Goal: Task Accomplishment & Management: Manage account settings

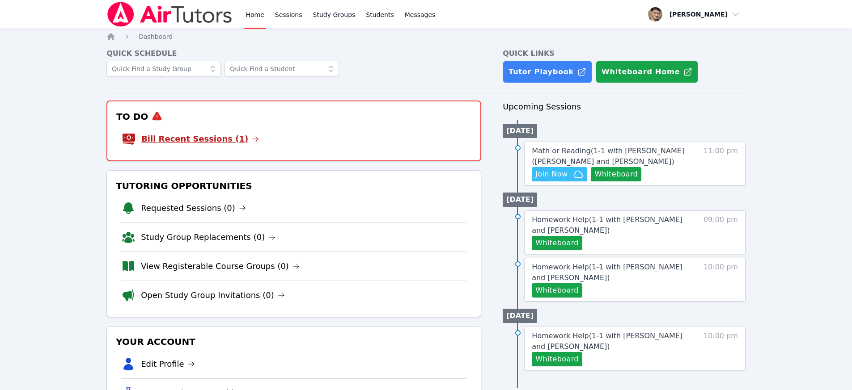
click at [215, 136] on link "Bill Recent Sessions (1)" at bounding box center [200, 139] width 118 height 13
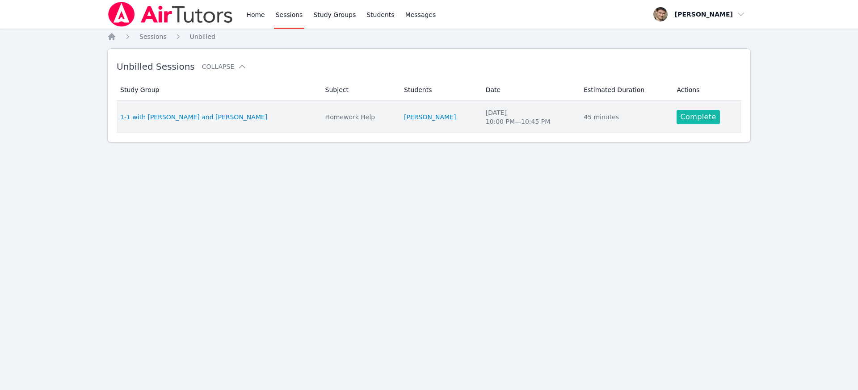
click at [685, 113] on link "Complete" at bounding box center [698, 117] width 43 height 14
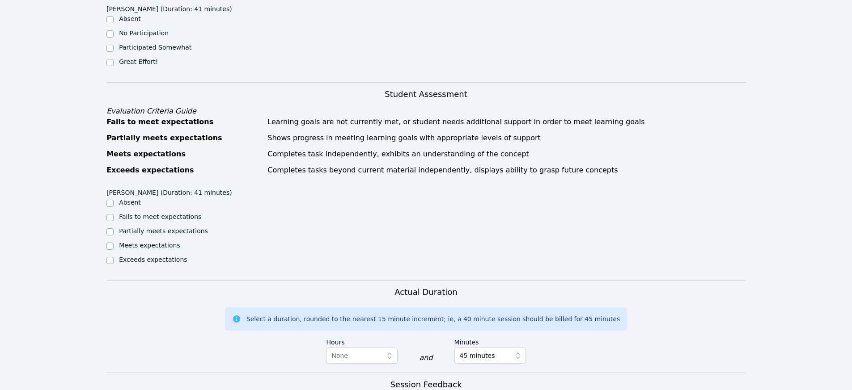
scroll to position [221, 0]
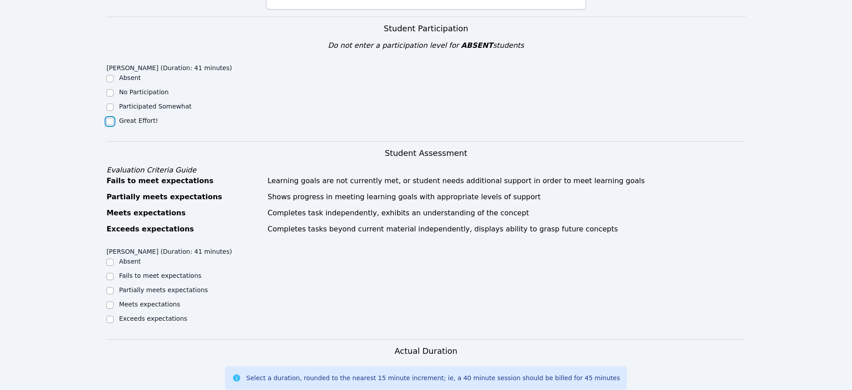
click at [111, 118] on input "Great Effort!" at bounding box center [109, 121] width 7 height 7
checkbox input "true"
click at [112, 302] on input "Meets expectations" at bounding box center [109, 305] width 7 height 7
checkbox input "true"
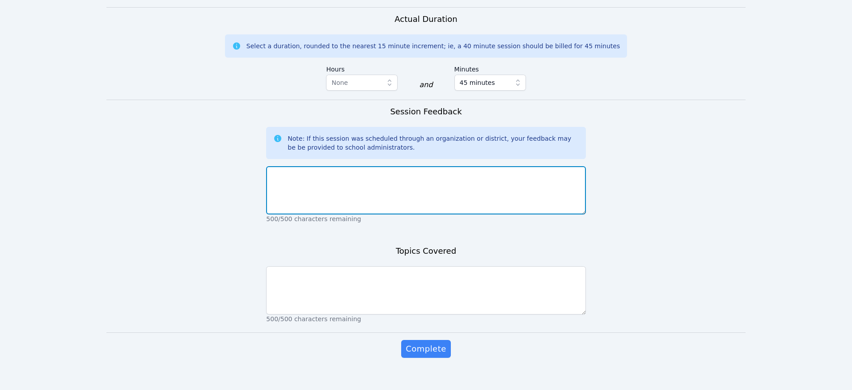
scroll to position [551, 0]
click at [402, 181] on textarea at bounding box center [425, 192] width 319 height 48
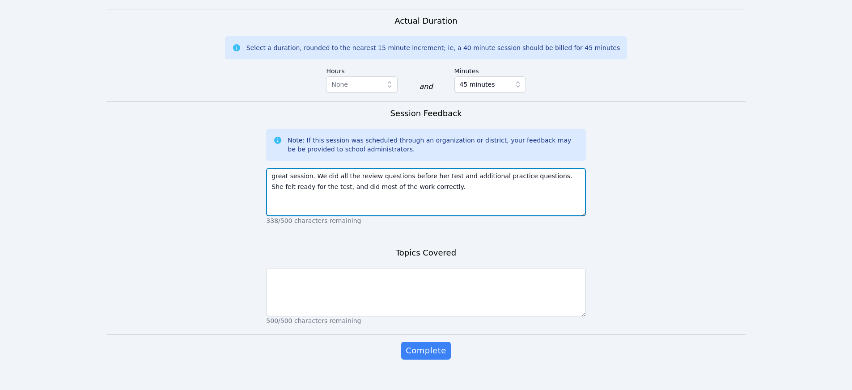
type textarea "great session. We did all the review questions before her test and additional p…"
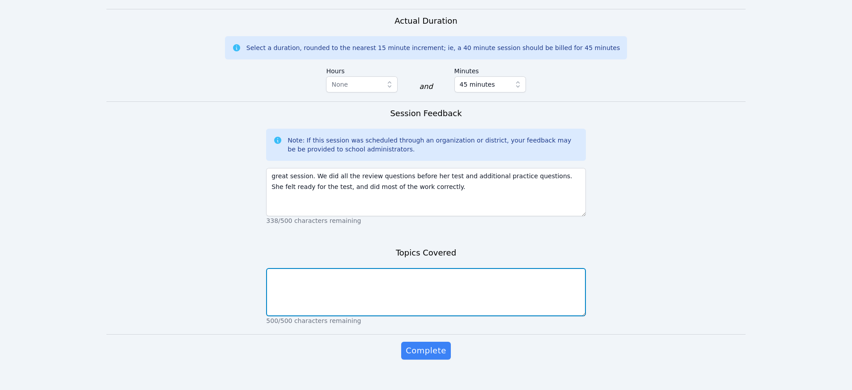
click at [398, 283] on textarea at bounding box center [425, 292] width 319 height 48
type textarea "o"
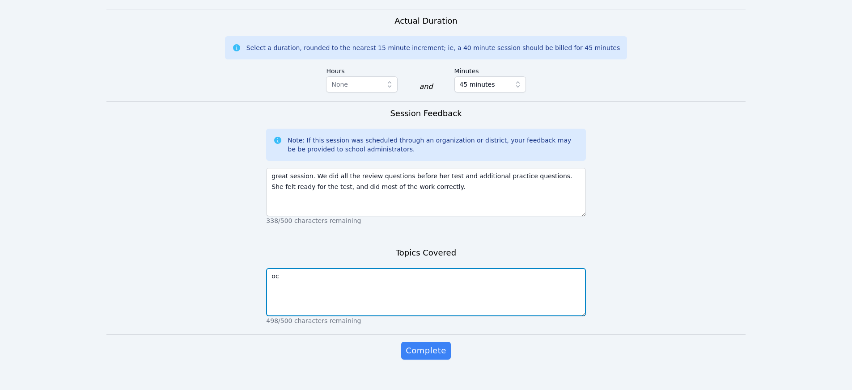
type textarea "o"
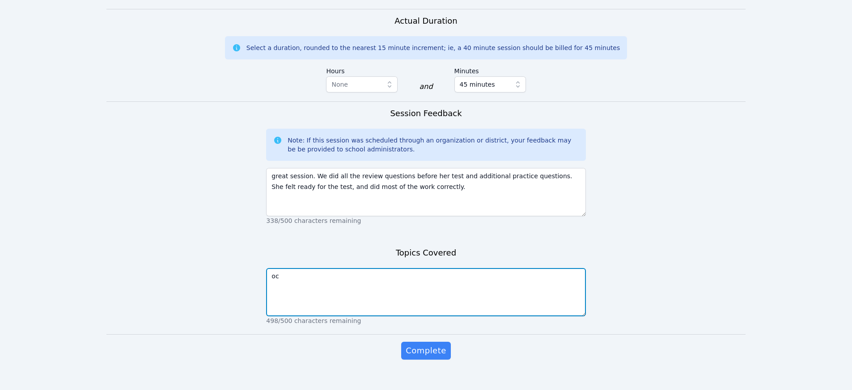
type textarea "o"
click at [374, 268] on textarea "composite functions and algebraic anipulation" at bounding box center [425, 292] width 319 height 48
type textarea "composite functions and algebraic manipulation"
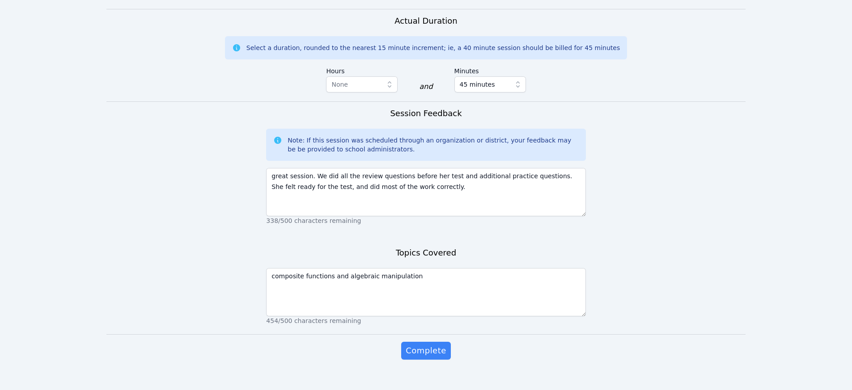
drag, startPoint x: 419, startPoint y: 336, endPoint x: 420, endPoint y: 255, distance: 81.4
click at [420, 255] on form "Student Participation Do not enter a participation level for ABSENT students So…" at bounding box center [425, 32] width 639 height 692
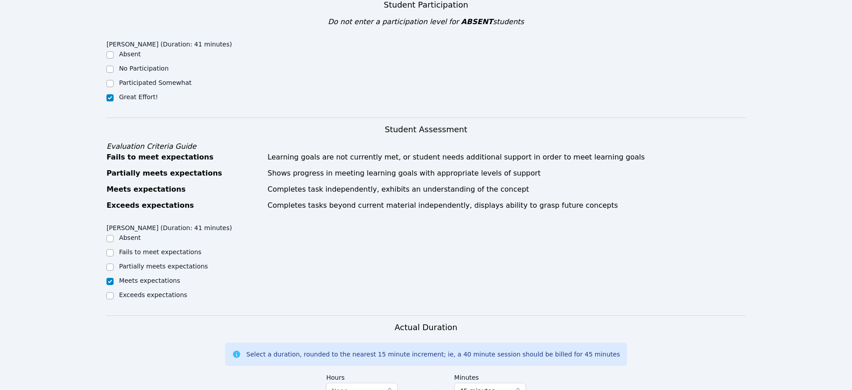
scroll to position [553, 0]
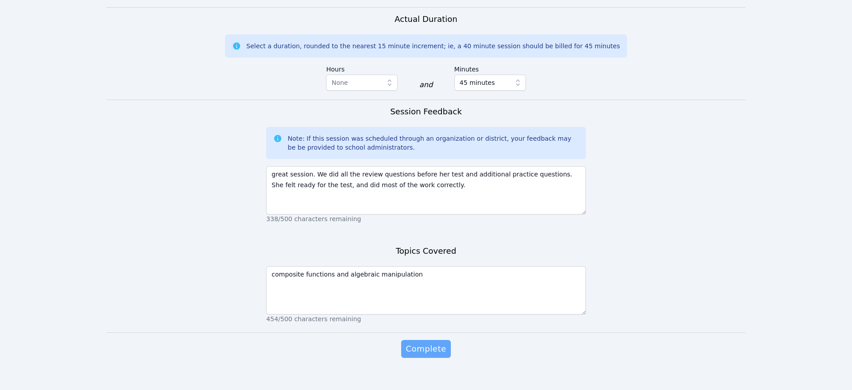
click at [431, 343] on span "Complete" at bounding box center [426, 349] width 40 height 13
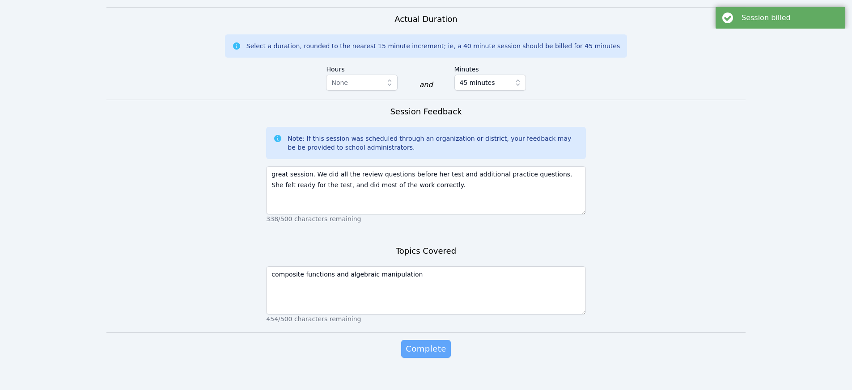
scroll to position [0, 0]
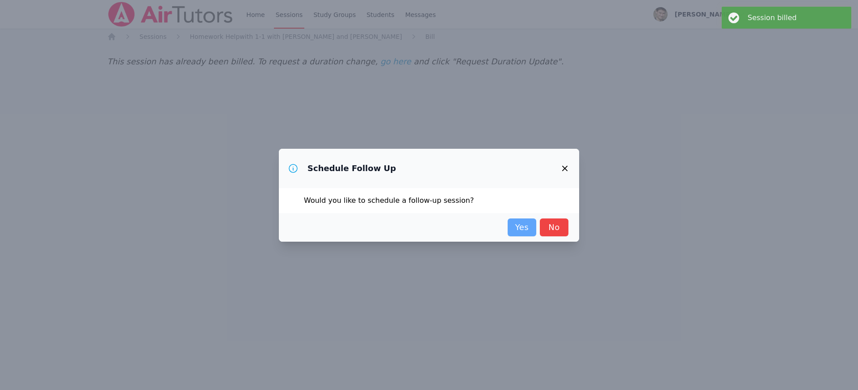
click at [516, 225] on link "Yes" at bounding box center [522, 228] width 29 height 18
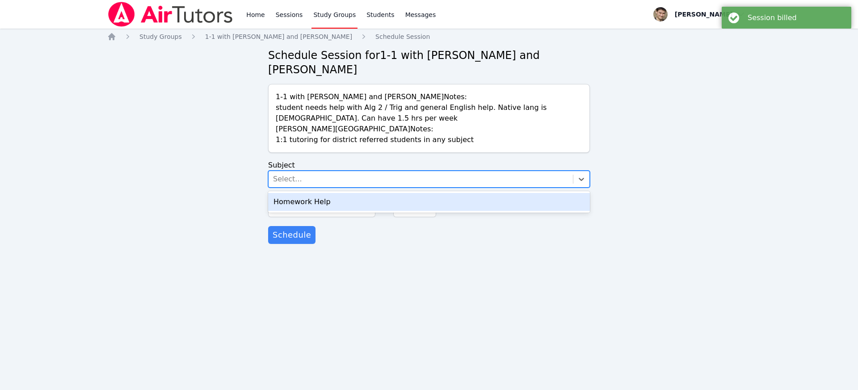
click at [289, 179] on div "Select..." at bounding box center [287, 179] width 29 height 11
click at [288, 203] on div "Homework Help" at bounding box center [429, 202] width 322 height 18
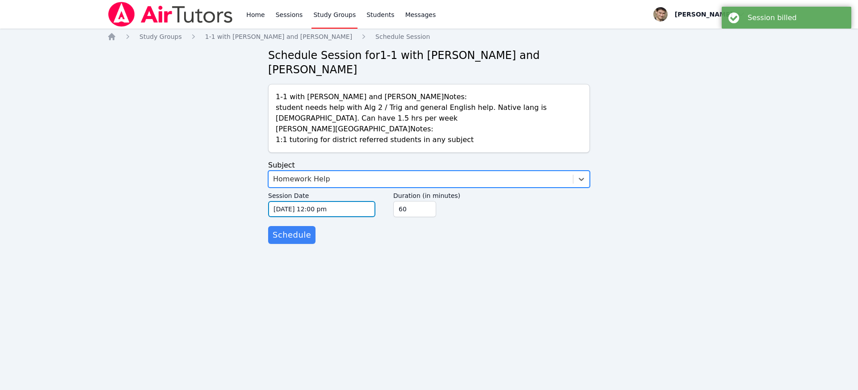
click at [286, 207] on input "10/08/2025 12:00 pm" at bounding box center [321, 209] width 107 height 16
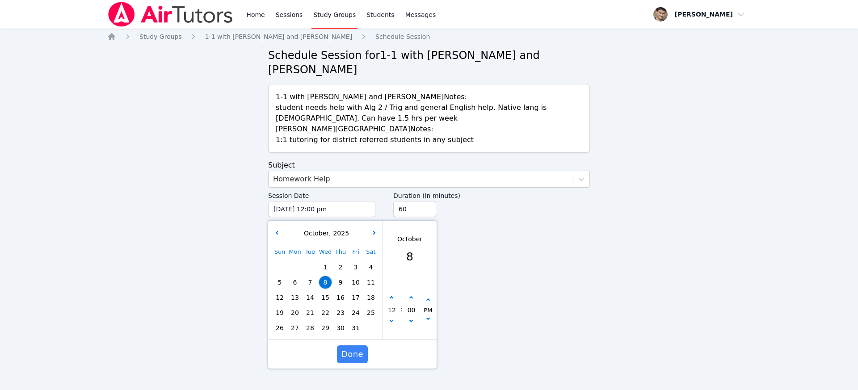
click at [295, 297] on span "13" at bounding box center [295, 298] width 13 height 13
click at [393, 297] on icon "button" at bounding box center [392, 298] width 4 height 4
type input "10/13/2025 01:00 pm"
type input "01"
click at [393, 297] on icon "button" at bounding box center [392, 298] width 4 height 4
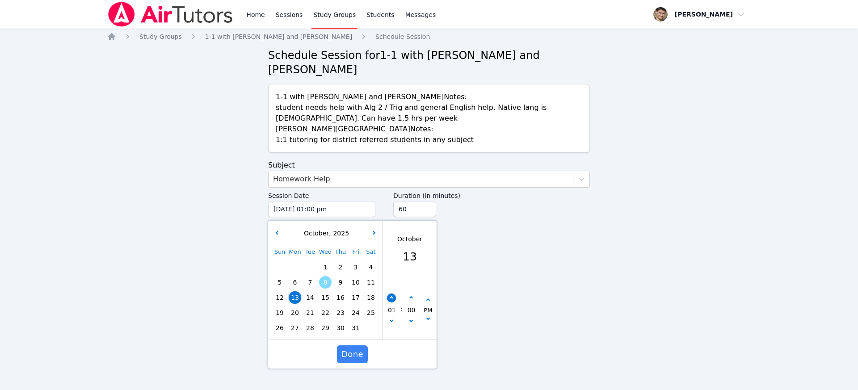
type input "10/13/2025 02:00 pm"
type input "02"
click at [393, 297] on icon "button" at bounding box center [392, 298] width 4 height 4
type input "10/13/2025 03:00 pm"
type input "03"
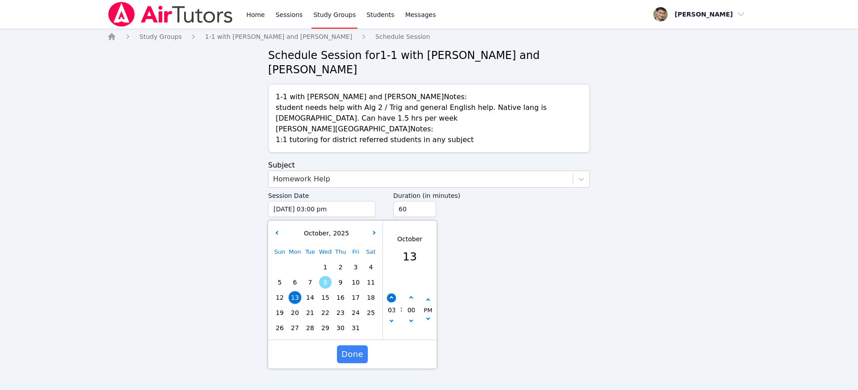
click at [393, 297] on icon "button" at bounding box center [392, 298] width 4 height 4
type input "10/13/2025 04:00 pm"
type input "04"
click at [393, 297] on icon "button" at bounding box center [392, 298] width 4 height 4
type input "10/13/2025 05:00 pm"
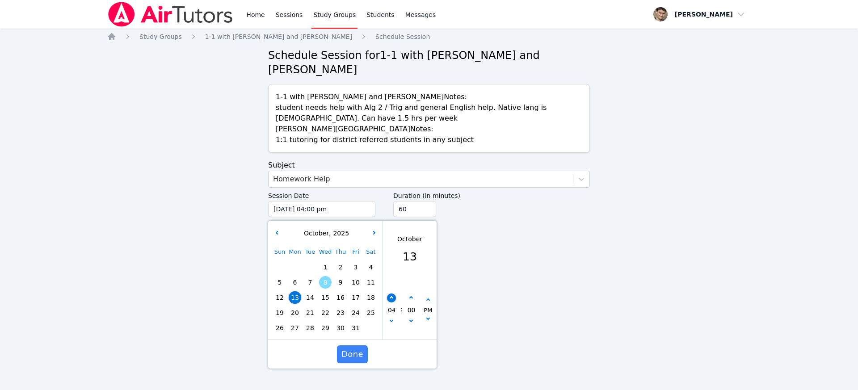
type input "05"
click at [393, 297] on icon "button" at bounding box center [392, 298] width 4 height 4
type input "10/13/2025 06:00 pm"
type input "06"
click at [393, 297] on icon "button" at bounding box center [392, 298] width 4 height 4
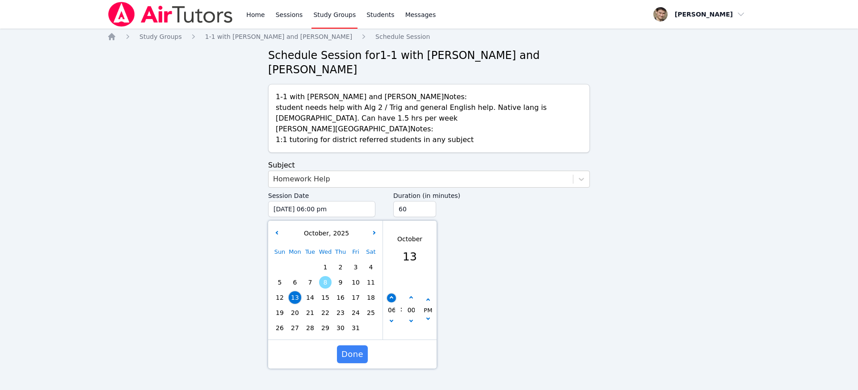
type input "10/13/2025 07:00 pm"
type input "07"
click at [393, 297] on icon "button" at bounding box center [392, 298] width 4 height 4
type input "10/13/2025 08:00 pm"
type input "08"
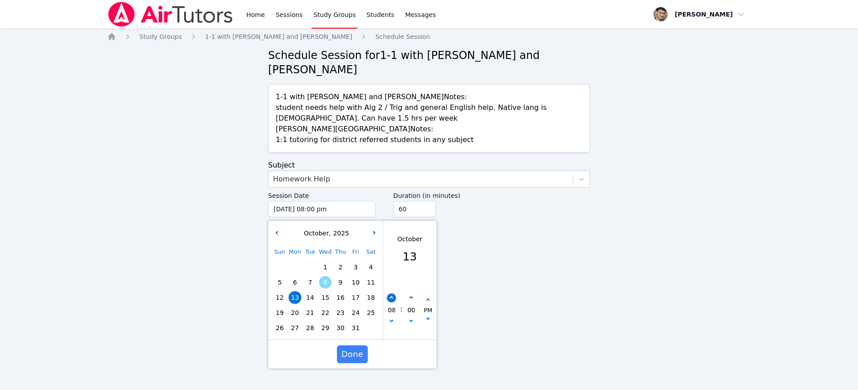
click at [393, 297] on icon "button" at bounding box center [392, 298] width 4 height 4
type input "10/13/2025 09:00 pm"
type input "09"
click at [344, 363] on div "Done" at bounding box center [352, 354] width 169 height 29
click at [346, 358] on span "Done" at bounding box center [353, 354] width 22 height 13
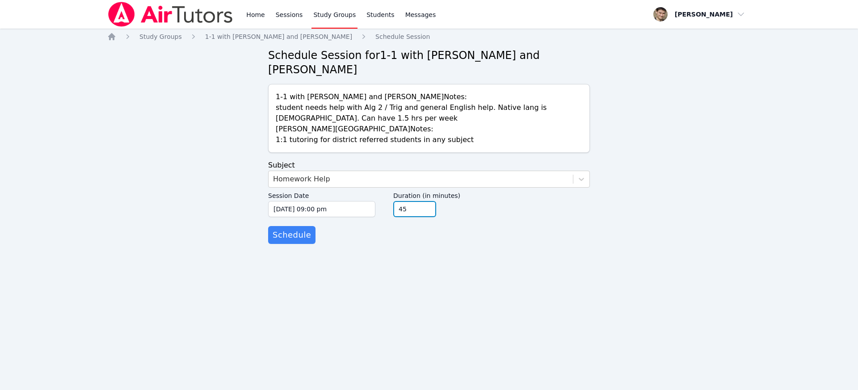
type input "45"
click at [429, 209] on input "45" at bounding box center [414, 209] width 43 height 16
click at [290, 236] on span "Schedule" at bounding box center [292, 235] width 38 height 13
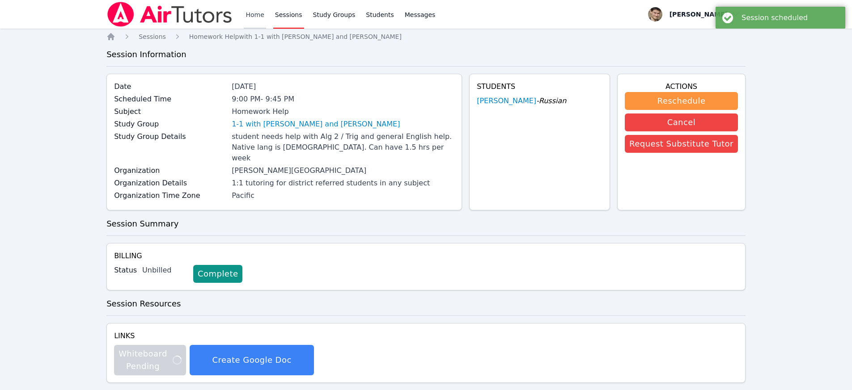
click at [252, 12] on link "Home" at bounding box center [255, 14] width 22 height 29
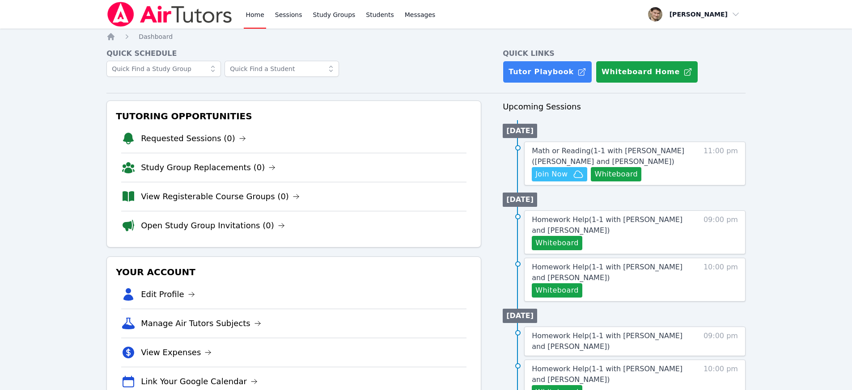
click at [252, 12] on link "Home" at bounding box center [255, 14] width 22 height 29
click at [621, 178] on button "Whiteboard" at bounding box center [616, 174] width 51 height 14
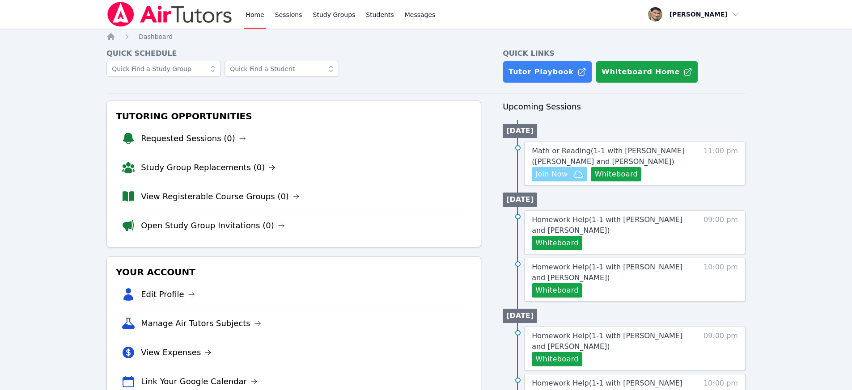
click at [570, 174] on span "Join Now" at bounding box center [559, 174] width 48 height 11
click at [292, 16] on link "Sessions" at bounding box center [288, 14] width 31 height 29
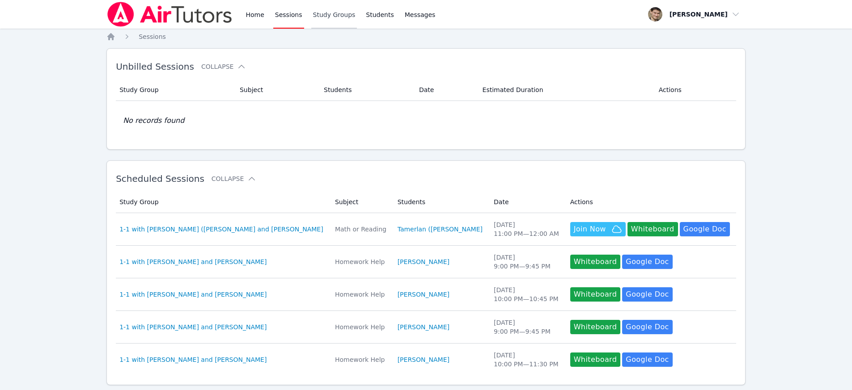
click at [346, 21] on link "Study Groups" at bounding box center [334, 14] width 46 height 29
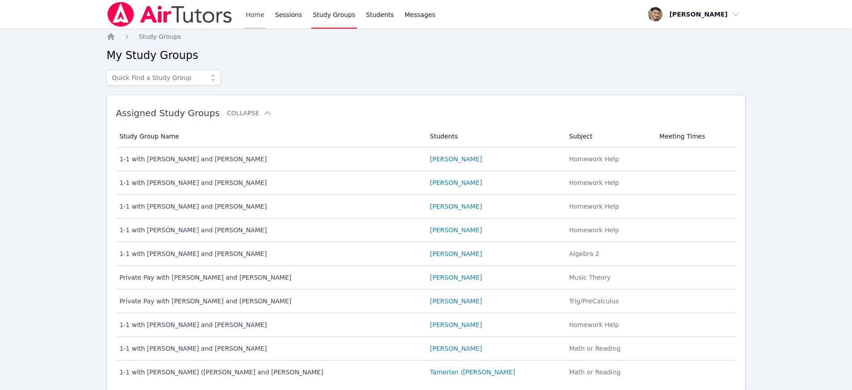
click at [257, 17] on link "Home" at bounding box center [255, 14] width 22 height 29
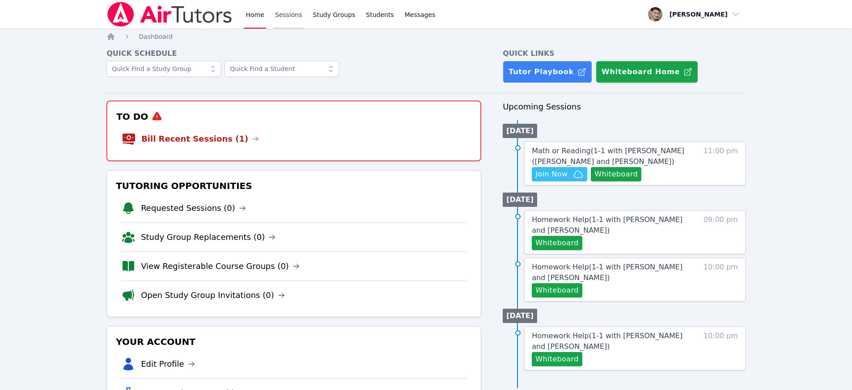
click at [296, 13] on link "Sessions" at bounding box center [288, 14] width 31 height 29
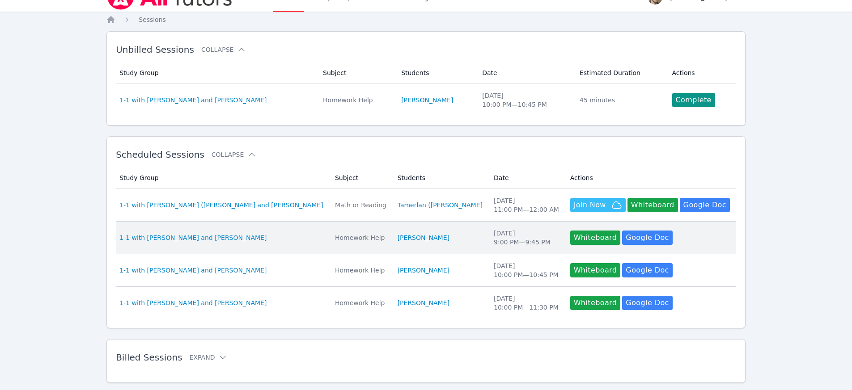
scroll to position [38, 0]
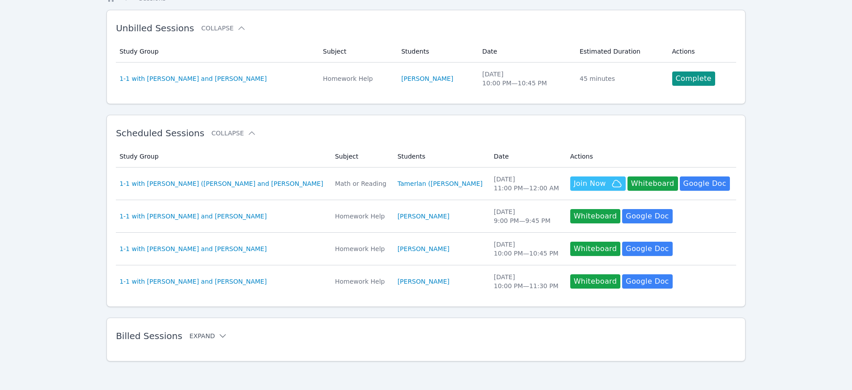
click at [197, 334] on button "Expand" at bounding box center [209, 336] width 38 height 9
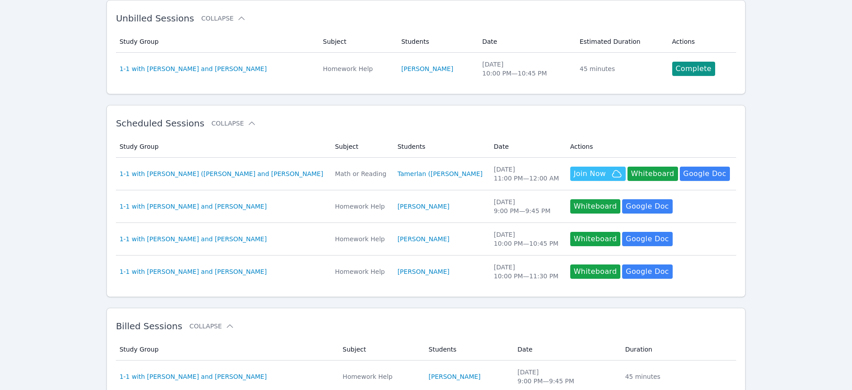
scroll to position [0, 0]
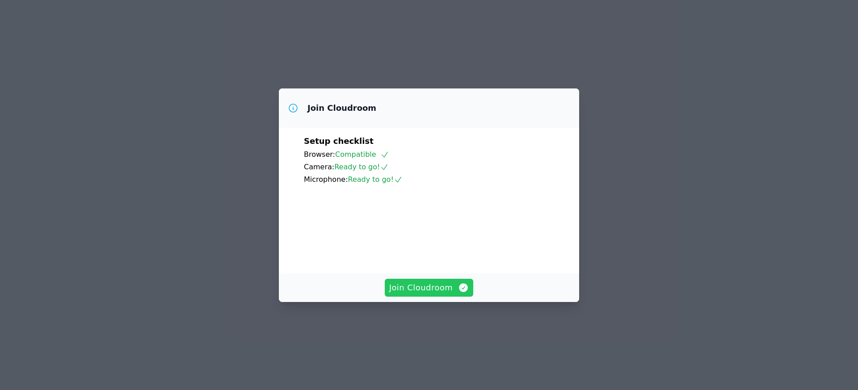
click at [435, 294] on span "Join Cloudroom" at bounding box center [429, 288] width 80 height 13
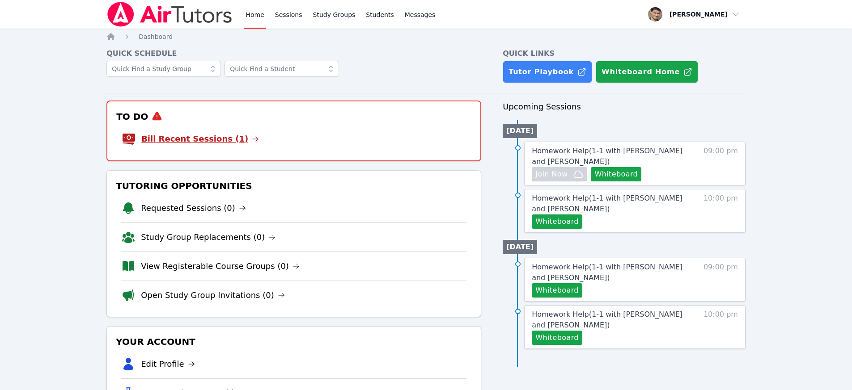
click at [207, 140] on link "Bill Recent Sessions (1)" at bounding box center [200, 139] width 118 height 13
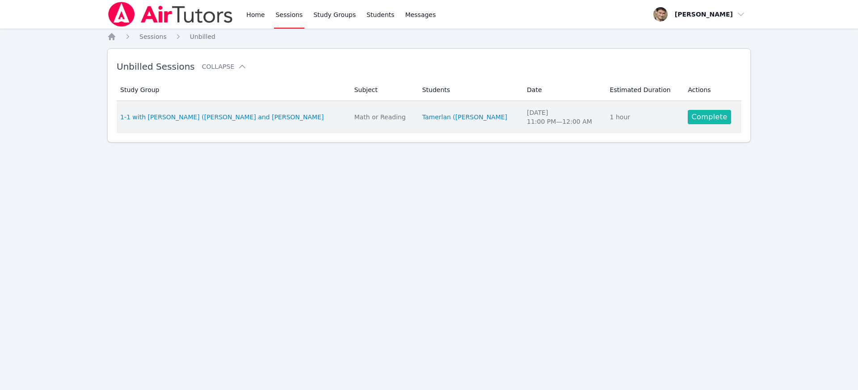
click at [704, 115] on link "Complete" at bounding box center [709, 117] width 43 height 14
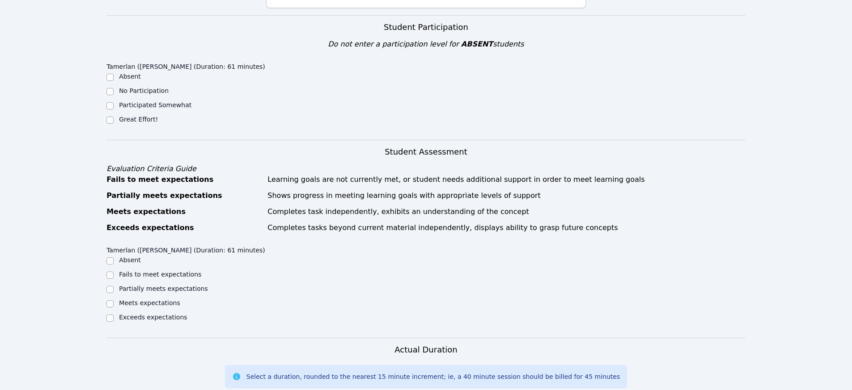
scroll to position [304, 0]
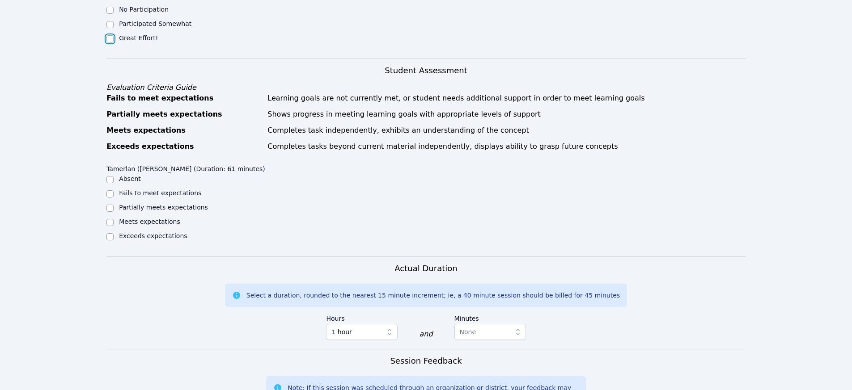
click at [109, 35] on input "Great Effort!" at bounding box center [109, 38] width 7 height 7
checkbox input "true"
click at [111, 219] on input "Meets expectations" at bounding box center [109, 222] width 7 height 7
checkbox input "true"
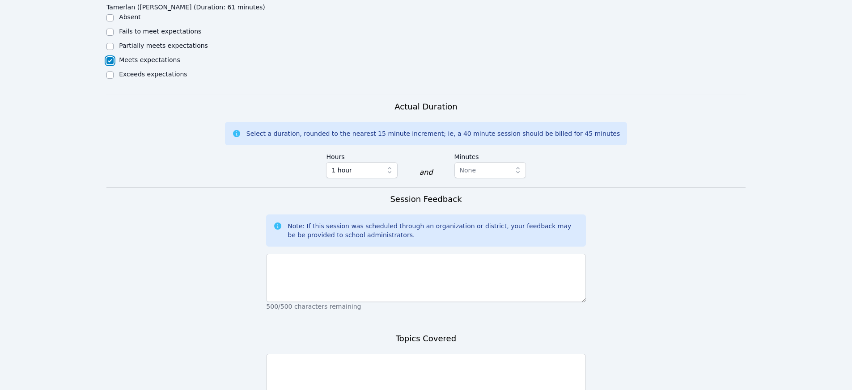
scroll to position [553, 0]
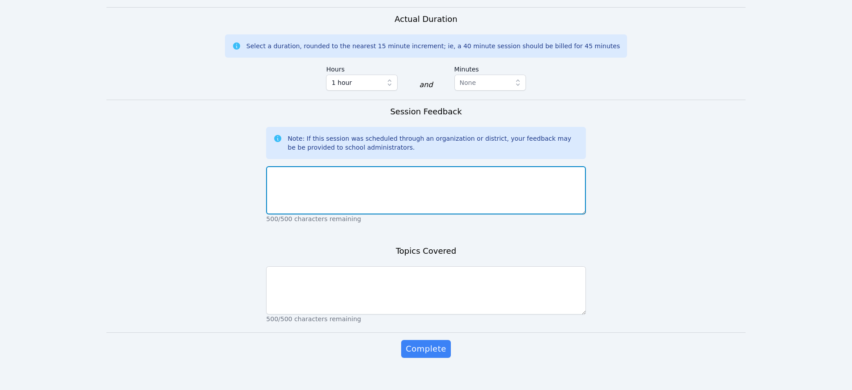
click at [328, 168] on textarea at bounding box center [425, 190] width 319 height 48
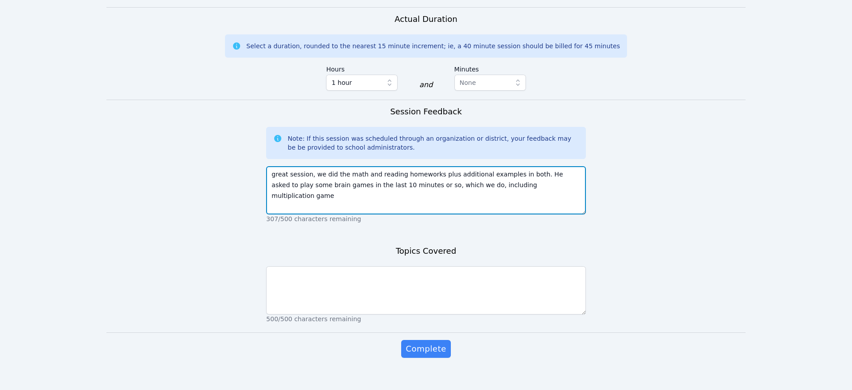
click at [401, 166] on textarea "great session, we did the math and reading homeworks plus additional examples i…" at bounding box center [425, 190] width 319 height 48
type textarea "great session, we did the math and reading homeworks plus additional examples i…"
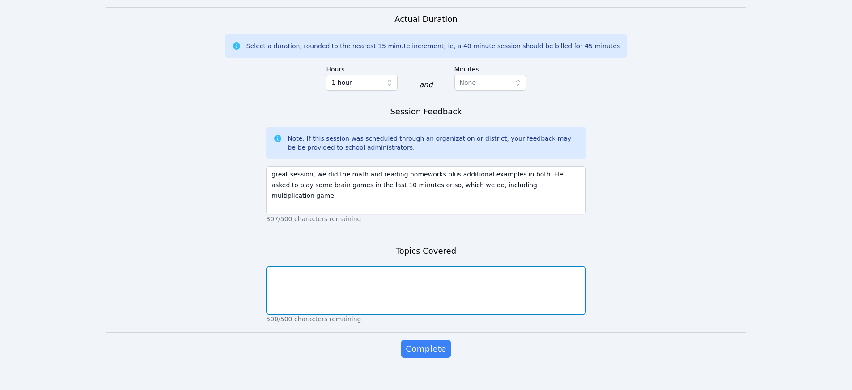
click at [330, 287] on textarea at bounding box center [425, 290] width 319 height 48
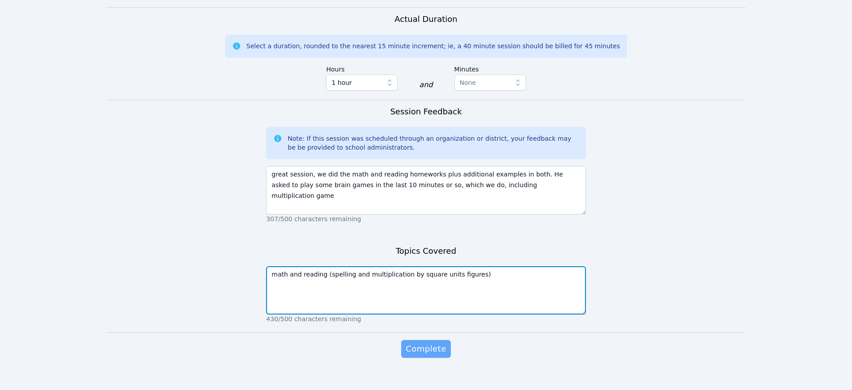
type textarea "math and reading (spelling and multiplication by square units figures)"
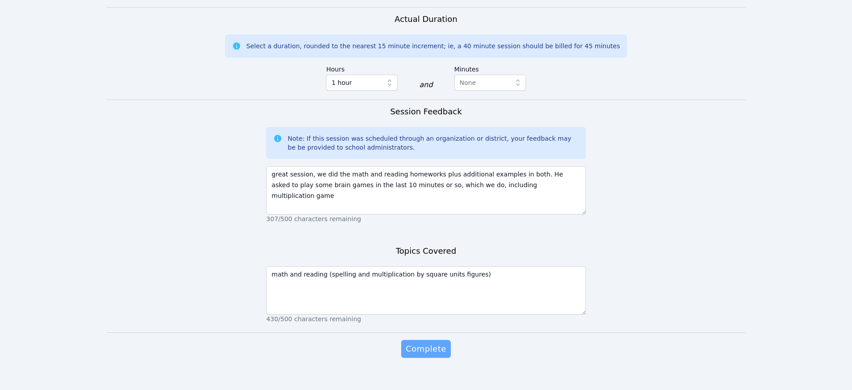
click at [427, 343] on span "Complete" at bounding box center [426, 349] width 40 height 13
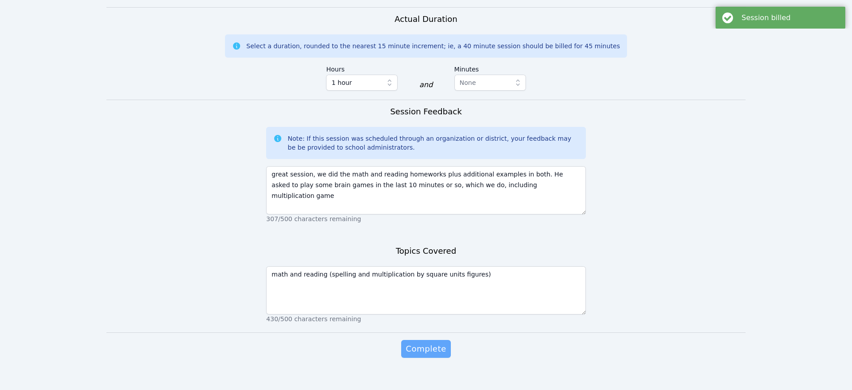
scroll to position [0, 0]
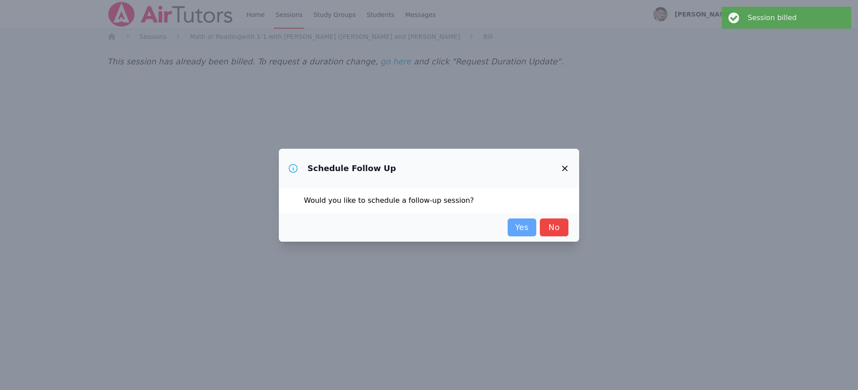
click at [525, 227] on link "Yes" at bounding box center [522, 228] width 29 height 18
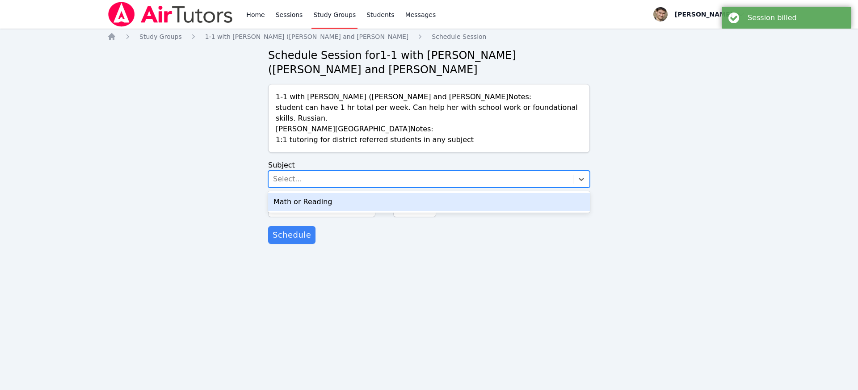
click at [289, 178] on div "Select..." at bounding box center [287, 179] width 29 height 11
click at [296, 202] on div "Math or Reading" at bounding box center [429, 202] width 322 height 18
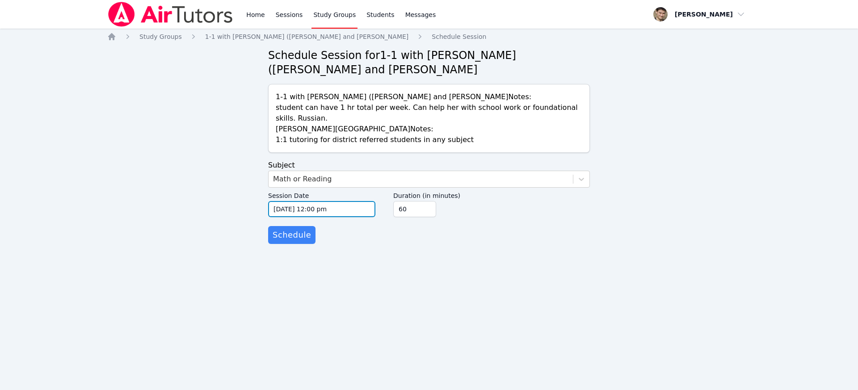
click at [298, 211] on input "10/09/2025 12:00 pm" at bounding box center [321, 209] width 107 height 16
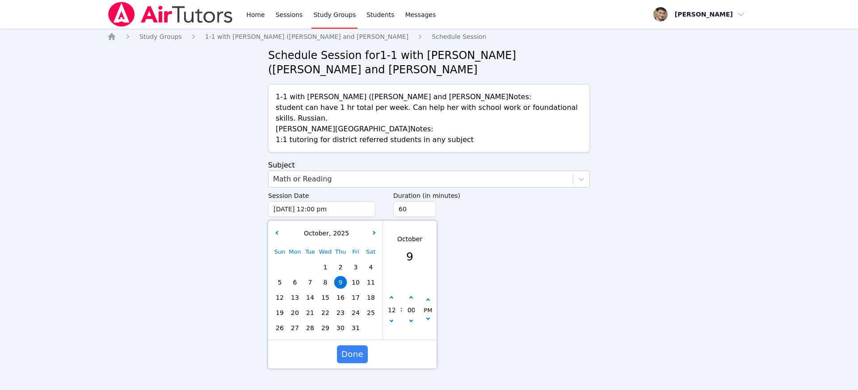
click at [325, 298] on span "15" at bounding box center [325, 298] width 13 height 13
click at [392, 298] on icon "button" at bounding box center [392, 298] width 4 height 4
type input "10/15/2025 01:00 pm"
type input "01"
click at [392, 298] on icon "button" at bounding box center [392, 298] width 4 height 4
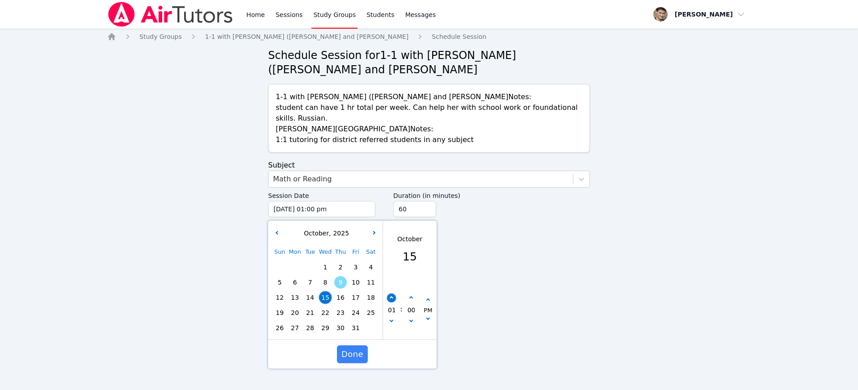
type input "10/15/2025 02:00 pm"
type input "02"
click at [392, 298] on icon "button" at bounding box center [392, 298] width 4 height 4
type input "10/15/2025 03:00 pm"
type input "03"
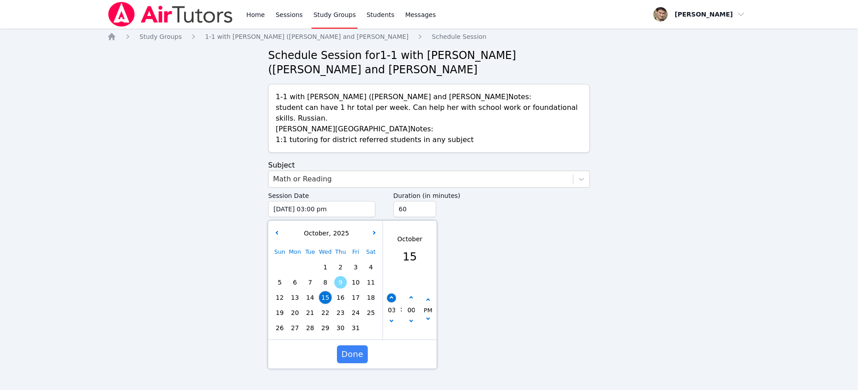
click at [392, 298] on icon "button" at bounding box center [392, 298] width 4 height 4
type input "10/15/2025 04:00 pm"
type input "04"
click at [392, 298] on icon "button" at bounding box center [392, 298] width 4 height 4
type input "10/15/2025 05:00 pm"
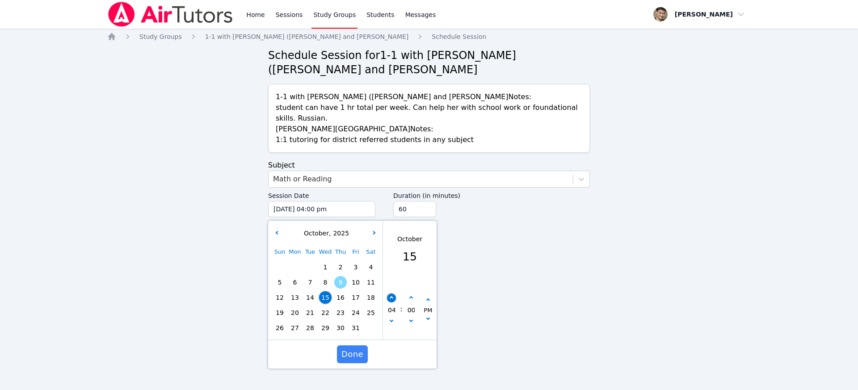
type input "05"
click at [392, 298] on icon "button" at bounding box center [392, 298] width 4 height 4
type input "10/15/2025 06:00 pm"
type input "06"
click at [392, 298] on icon "button" at bounding box center [392, 298] width 4 height 4
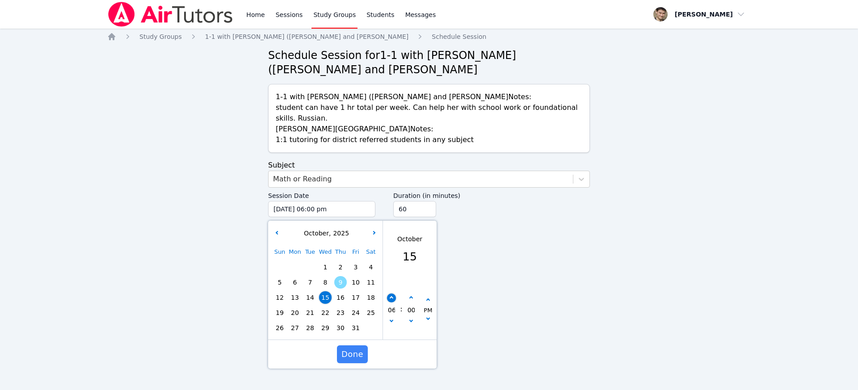
type input "10/15/2025 07:00 pm"
type input "07"
click at [392, 298] on icon "button" at bounding box center [392, 298] width 4 height 4
type input "10/15/2025 08:00 pm"
type input "08"
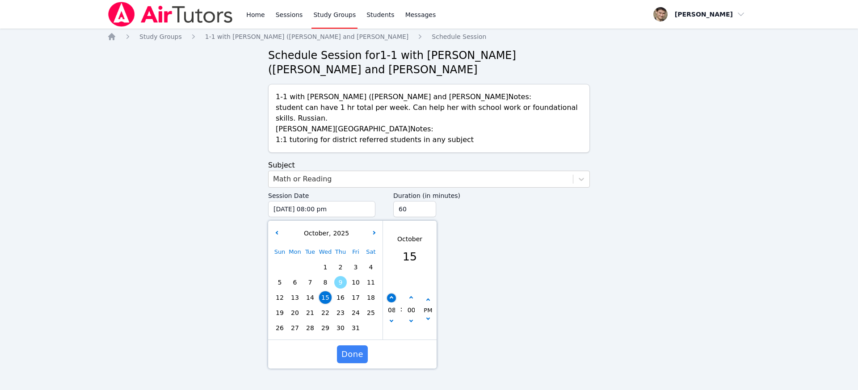
click at [393, 299] on button "button" at bounding box center [391, 298] width 9 height 9
type input "10/15/2025 09:00 pm"
type input "09"
click at [393, 299] on button "button" at bounding box center [391, 298] width 9 height 9
type input "10/15/2025 10:00 pm"
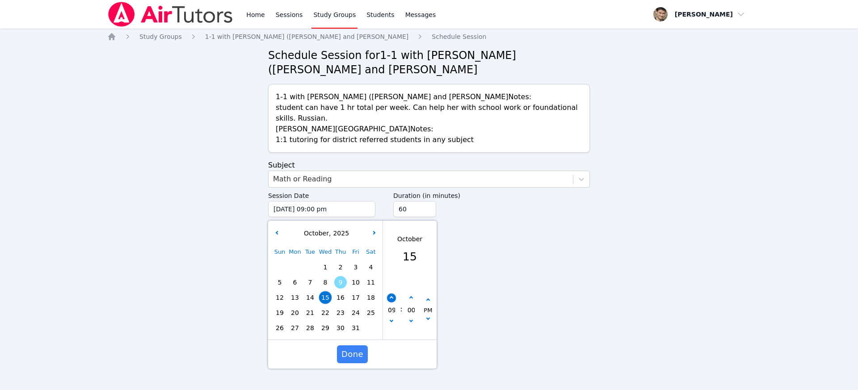
type input "10"
click at [393, 299] on button "button" at bounding box center [391, 298] width 9 height 9
type input "10/15/2025 11:00 pm"
type input "11"
click at [351, 355] on span "Done" at bounding box center [353, 354] width 22 height 13
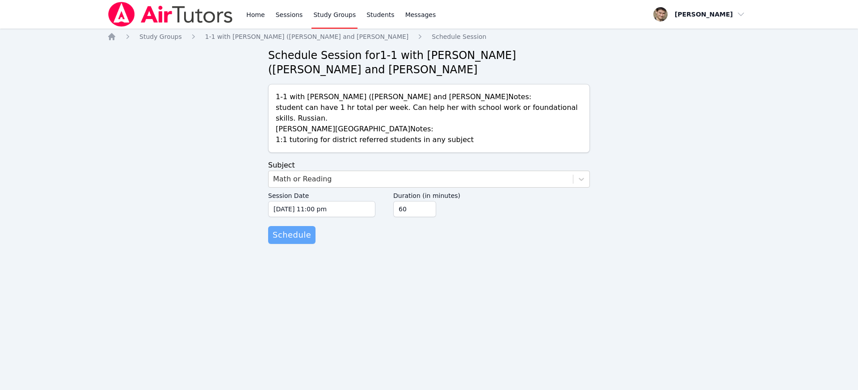
click at [295, 237] on span "Schedule" at bounding box center [292, 235] width 38 height 13
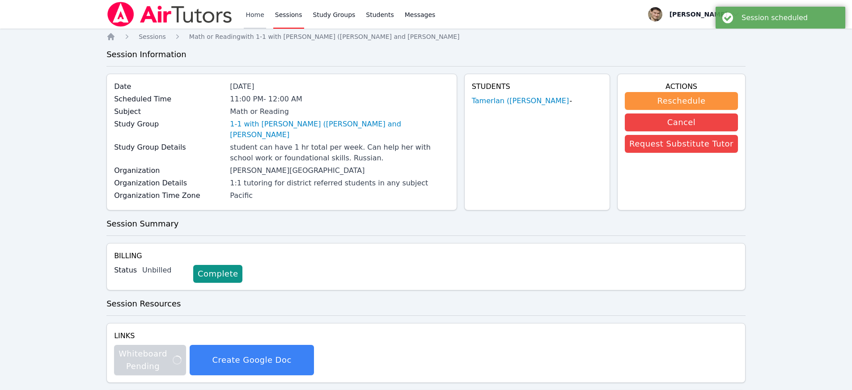
click at [262, 17] on link "Home" at bounding box center [255, 14] width 22 height 29
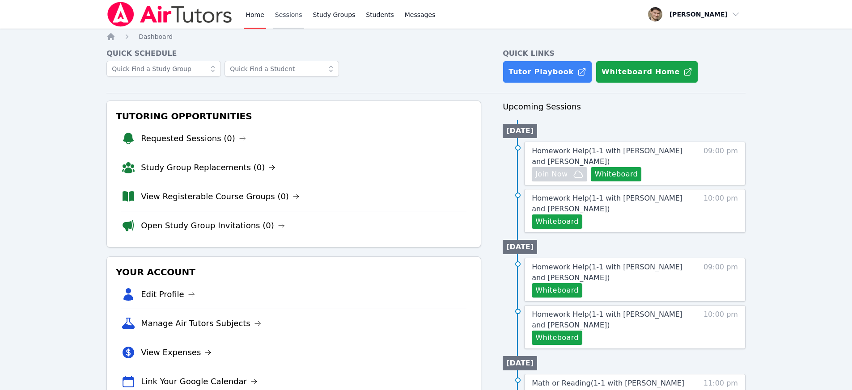
click at [286, 11] on link "Sessions" at bounding box center [288, 14] width 31 height 29
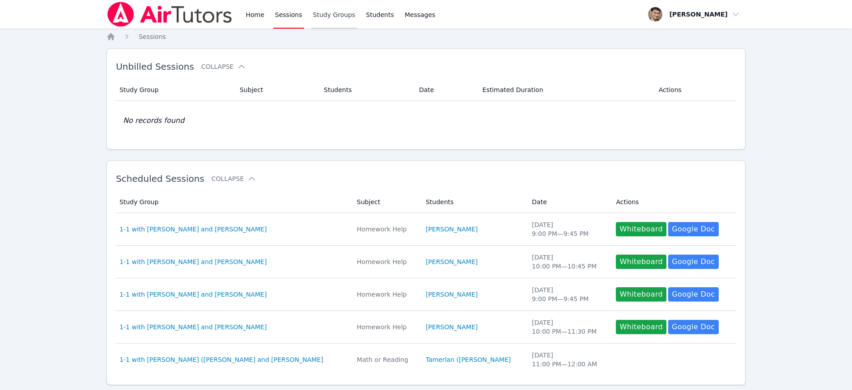
click at [334, 13] on link "Study Groups" at bounding box center [334, 14] width 46 height 29
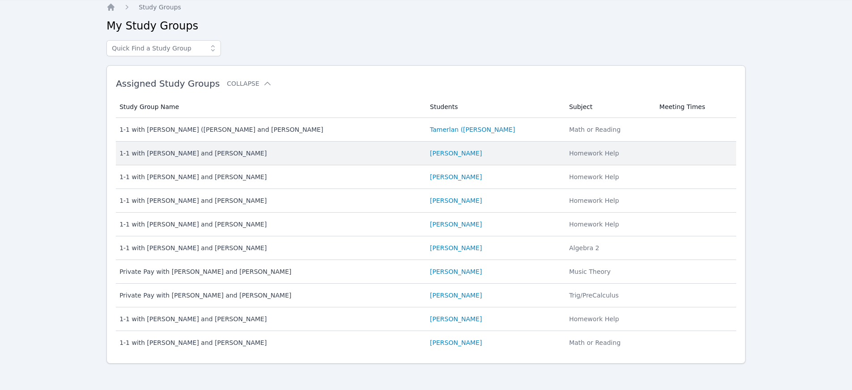
scroll to position [32, 0]
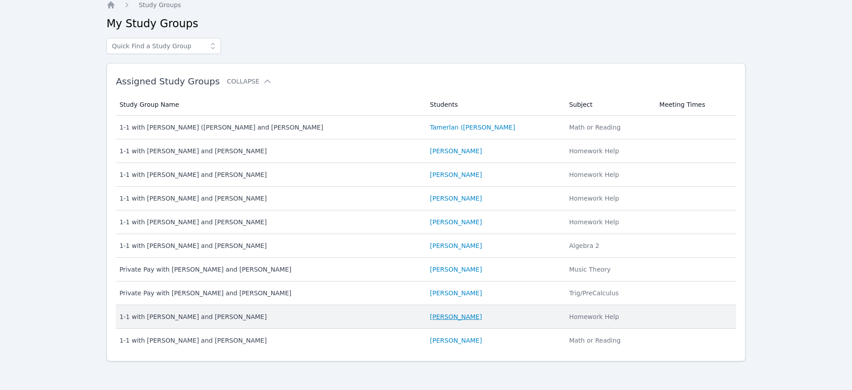
click at [442, 316] on link "Dmitrii Burnago" at bounding box center [456, 317] width 52 height 9
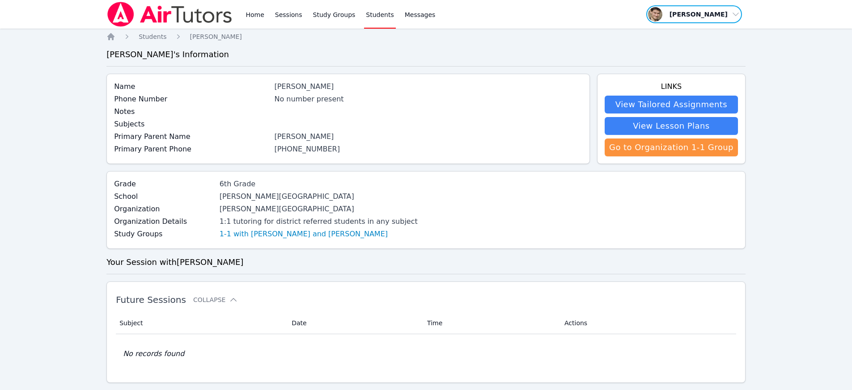
click at [709, 11] on span "button" at bounding box center [693, 14] width 97 height 20
click at [685, 50] on button "Logout" at bounding box center [697, 51] width 86 height 16
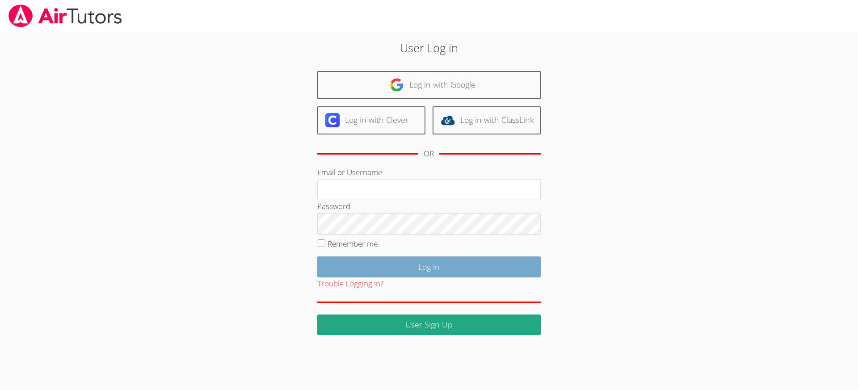
type input "revisedsat@gmail.com"
click at [405, 268] on input "Log in" at bounding box center [429, 267] width 224 height 21
